Goal: Task Accomplishment & Management: Use online tool/utility

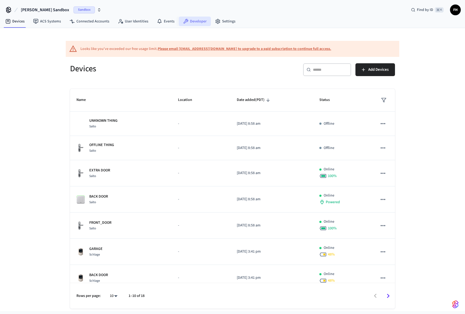
click at [188, 21] on link "Developer" at bounding box center [195, 22] width 32 height 10
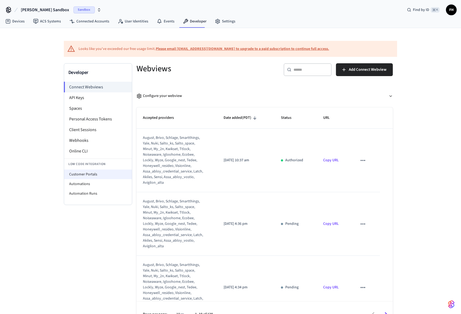
click at [91, 172] on li "Customer Portals" at bounding box center [98, 175] width 68 height 10
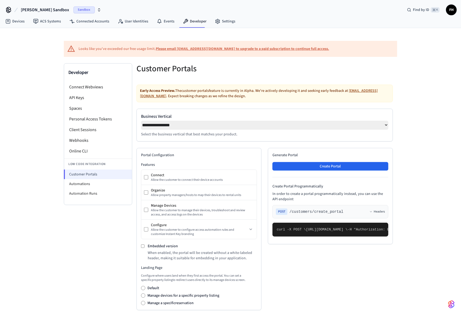
select select "**********"
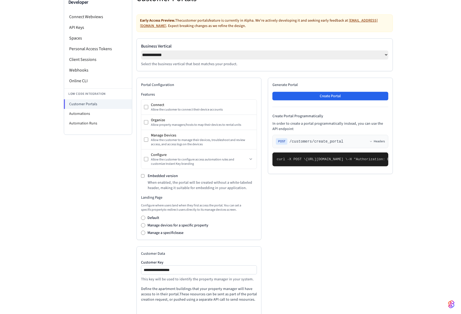
scroll to position [133, 0]
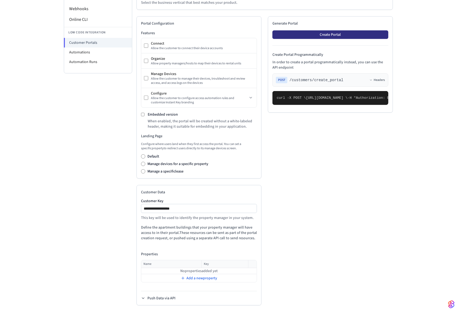
click at [321, 38] on button "Create Portal" at bounding box center [331, 34] width 116 height 9
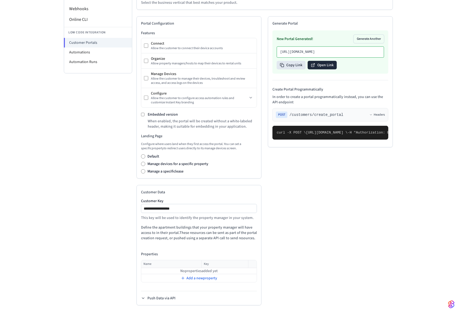
click at [318, 69] on button "Open Link" at bounding box center [322, 65] width 29 height 9
click at [202, 210] on input "**********" at bounding box center [199, 209] width 115 height 6
type input "**********"
click at [367, 41] on button "Generate Another" at bounding box center [369, 39] width 30 height 9
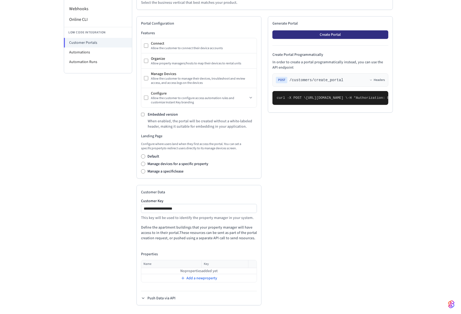
click at [355, 35] on button "Create Portal" at bounding box center [331, 34] width 116 height 9
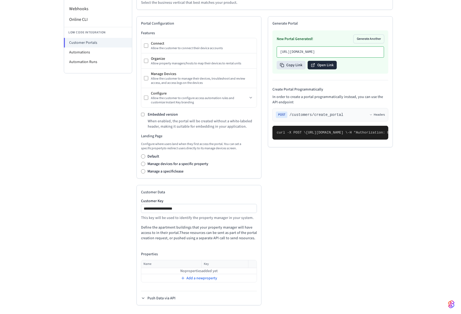
click at [326, 69] on button "Open Link" at bounding box center [322, 65] width 29 height 9
click at [64, 134] on div "Developer Connect Webviews API Keys Spaces Personal Access Tokens Client Sessio…" at bounding box center [98, 123] width 68 height 383
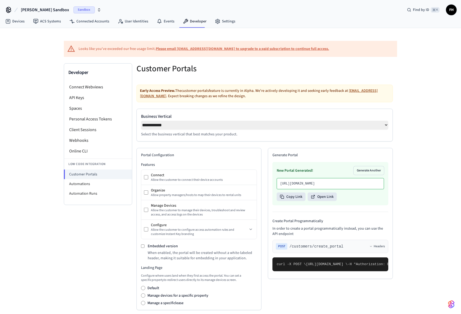
click at [282, 69] on div at bounding box center [330, 71] width 125 height 17
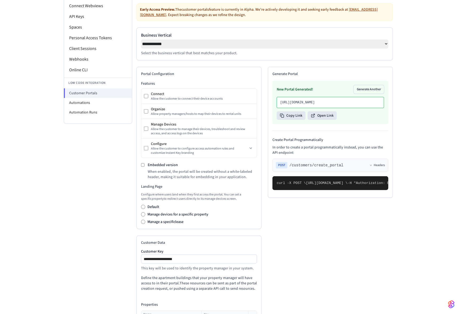
scroll to position [88, 0]
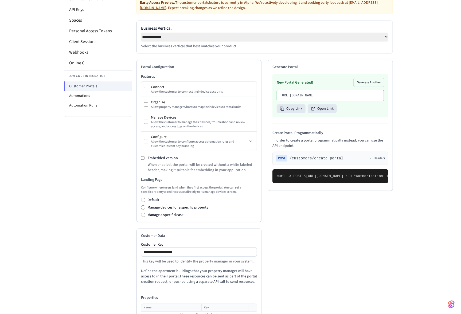
drag, startPoint x: 318, startPoint y: 106, endPoint x: 281, endPoint y: 95, distance: 38.0
click at [281, 95] on p "[URL][DOMAIN_NAME]" at bounding box center [330, 96] width 100 height 4
click at [279, 96] on div "[URL][DOMAIN_NAME]" at bounding box center [330, 95] width 107 height 11
drag, startPoint x: 279, startPoint y: 96, endPoint x: 330, endPoint y: 107, distance: 52.3
click at [330, 101] on div "[URL][DOMAIN_NAME]" at bounding box center [330, 95] width 107 height 11
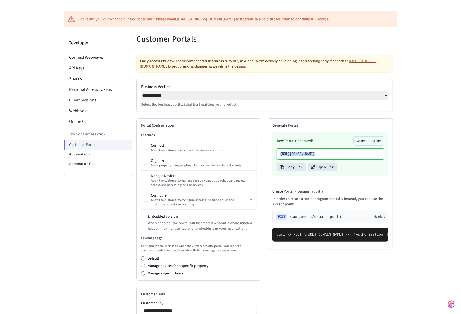
scroll to position [0, 0]
